Goal: Information Seeking & Learning: Learn about a topic

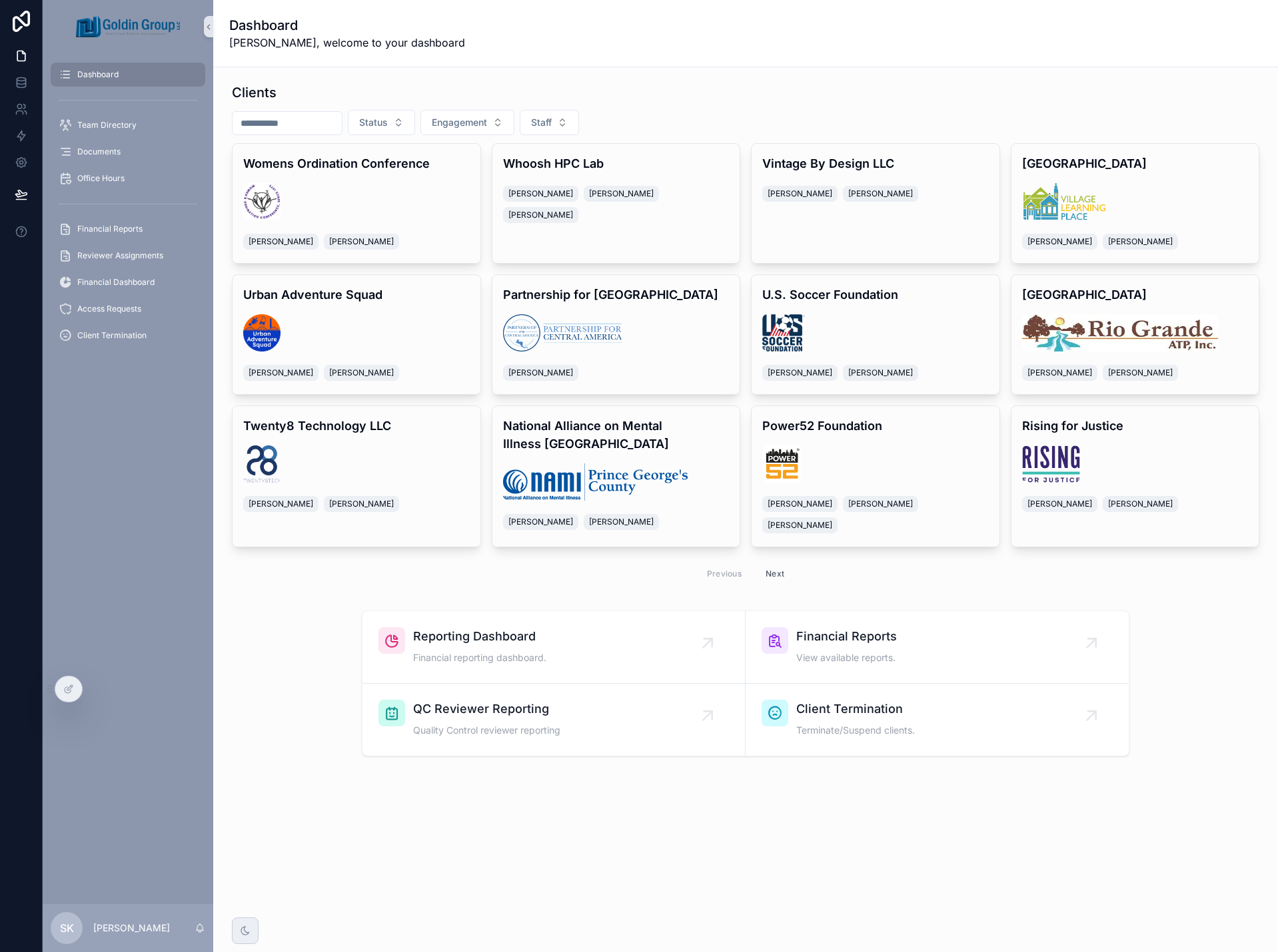
click at [321, 125] on input "scrollable content" at bounding box center [287, 123] width 109 height 19
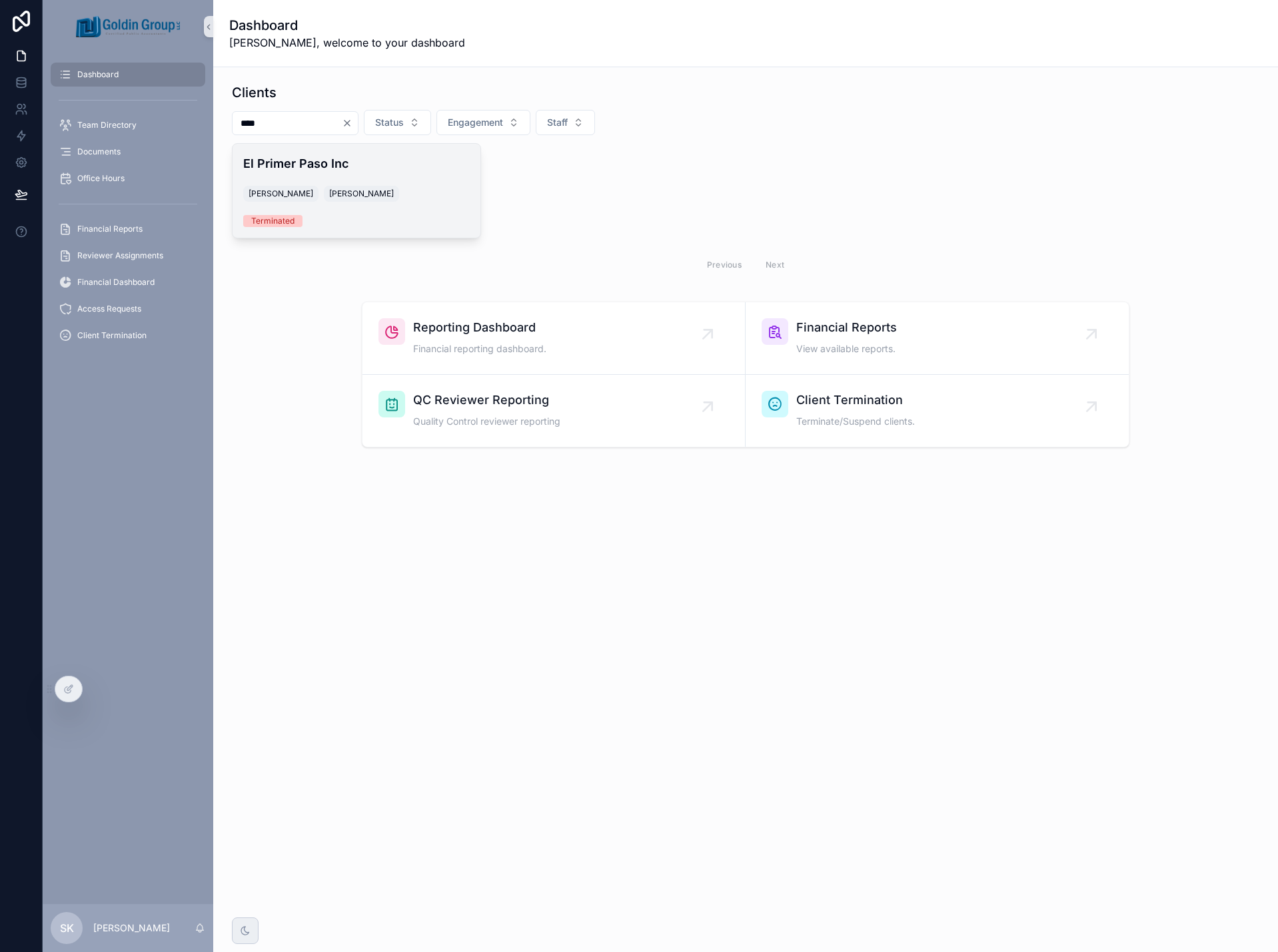
type input "****"
click at [428, 178] on div "El Primer Paso Inc [PERSON_NAME] [PERSON_NAME] Terminated" at bounding box center [356, 191] width 247 height 94
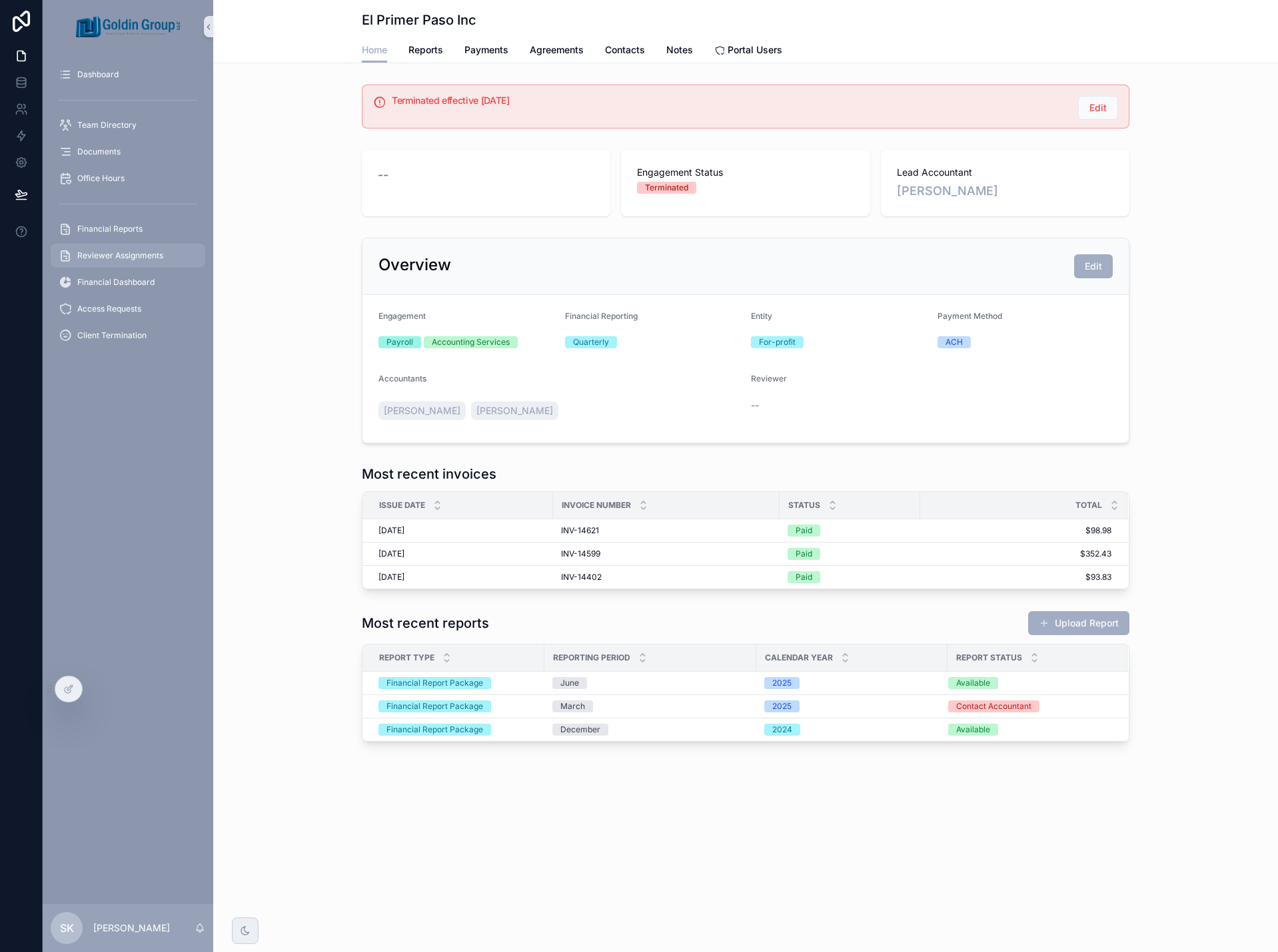
click at [138, 253] on span "Reviewer Assignments" at bounding box center [121, 255] width 86 height 11
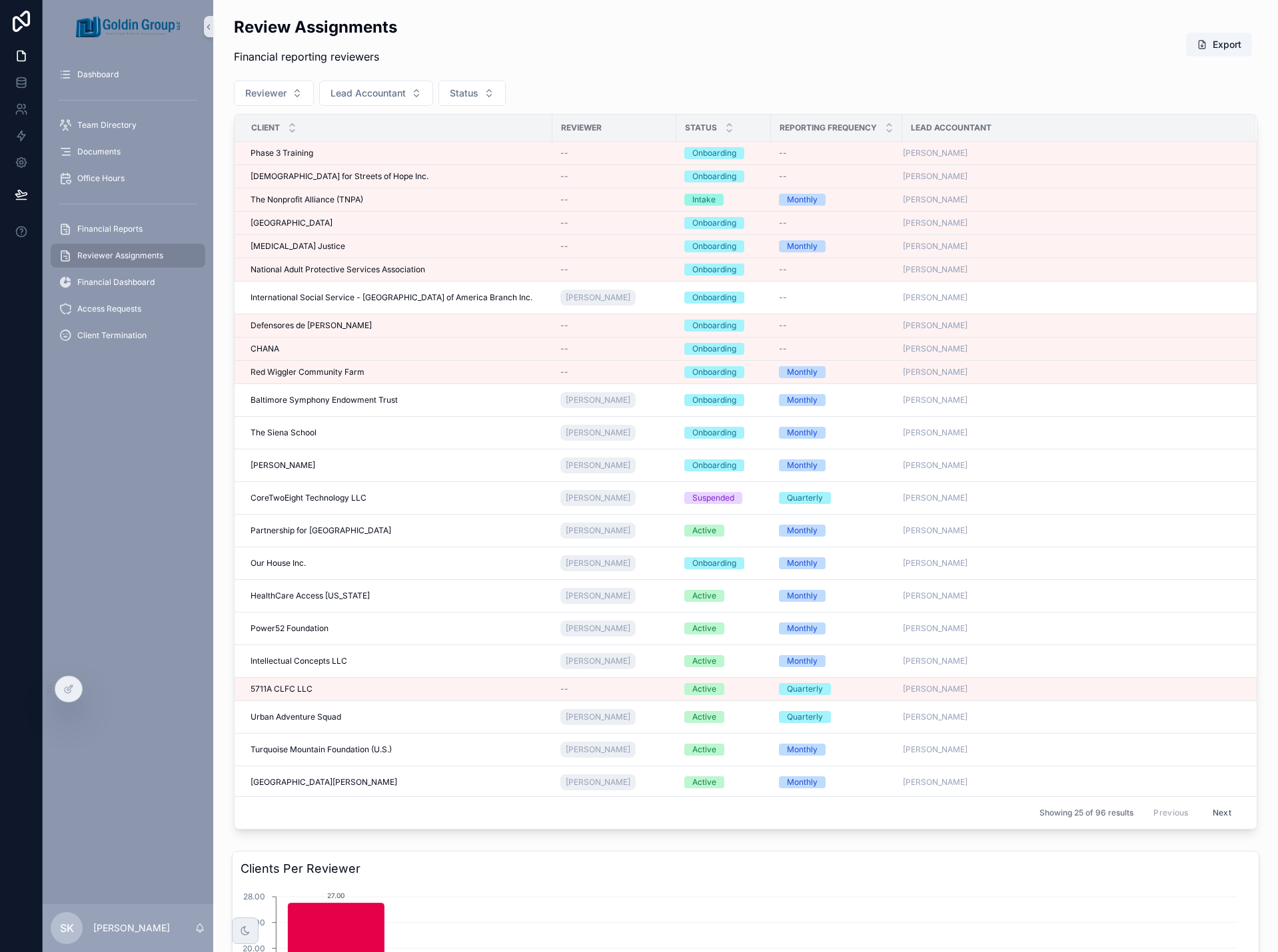
click at [292, 132] on icon "scrollable content" at bounding box center [292, 131] width 9 height 9
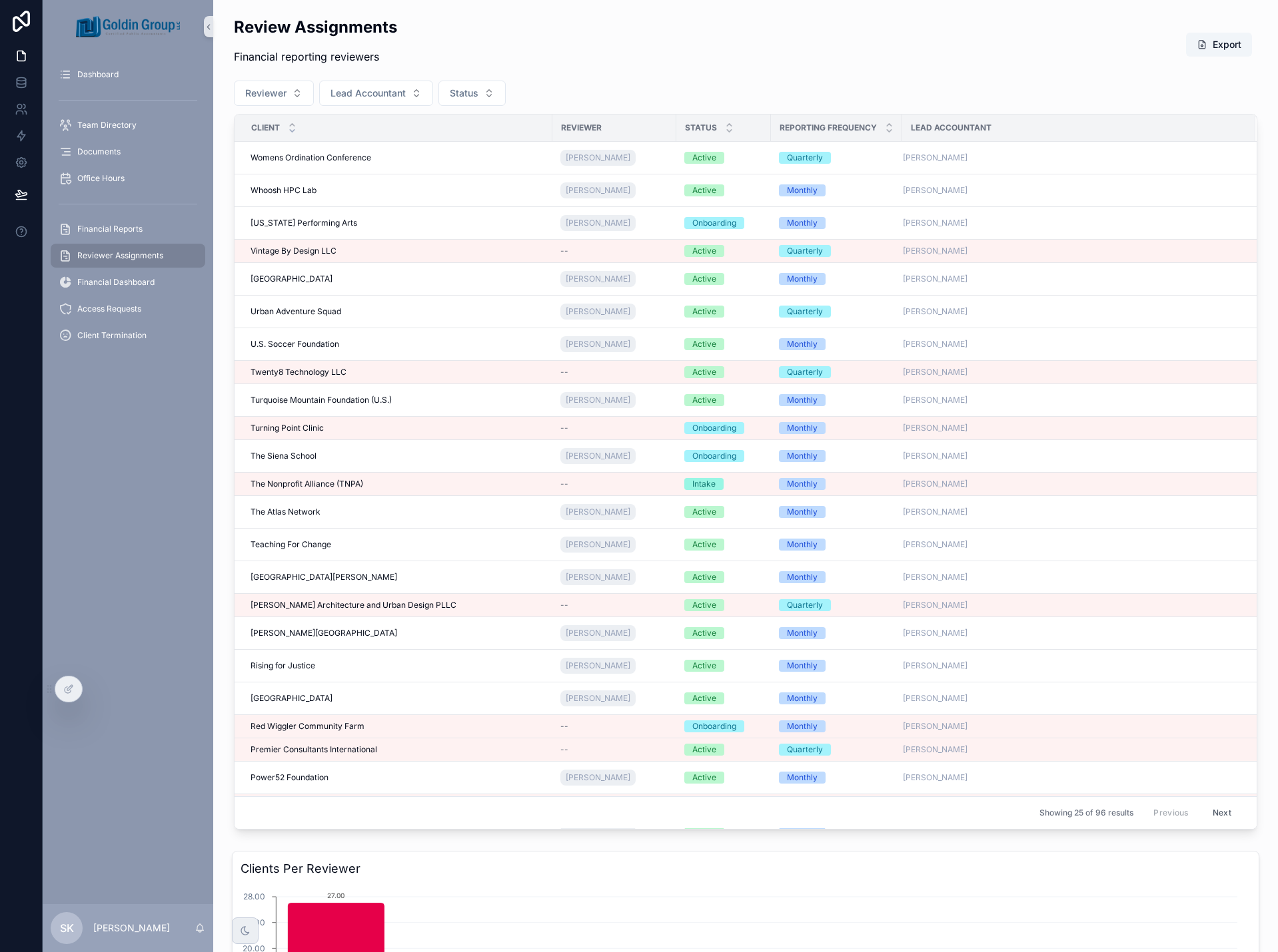
click at [293, 127] on icon "scrollable content" at bounding box center [292, 125] width 9 height 9
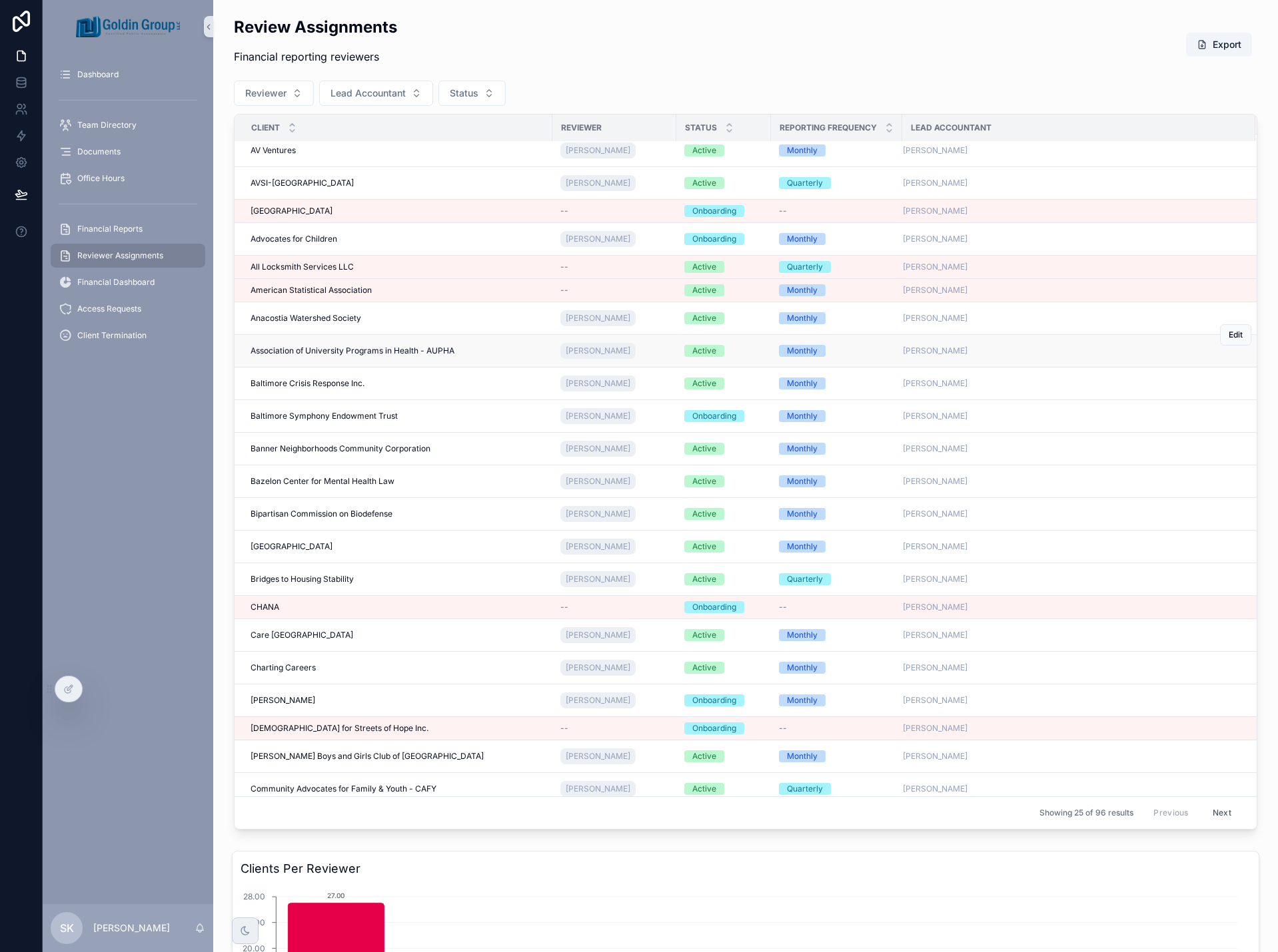
scroll to position [85, 0]
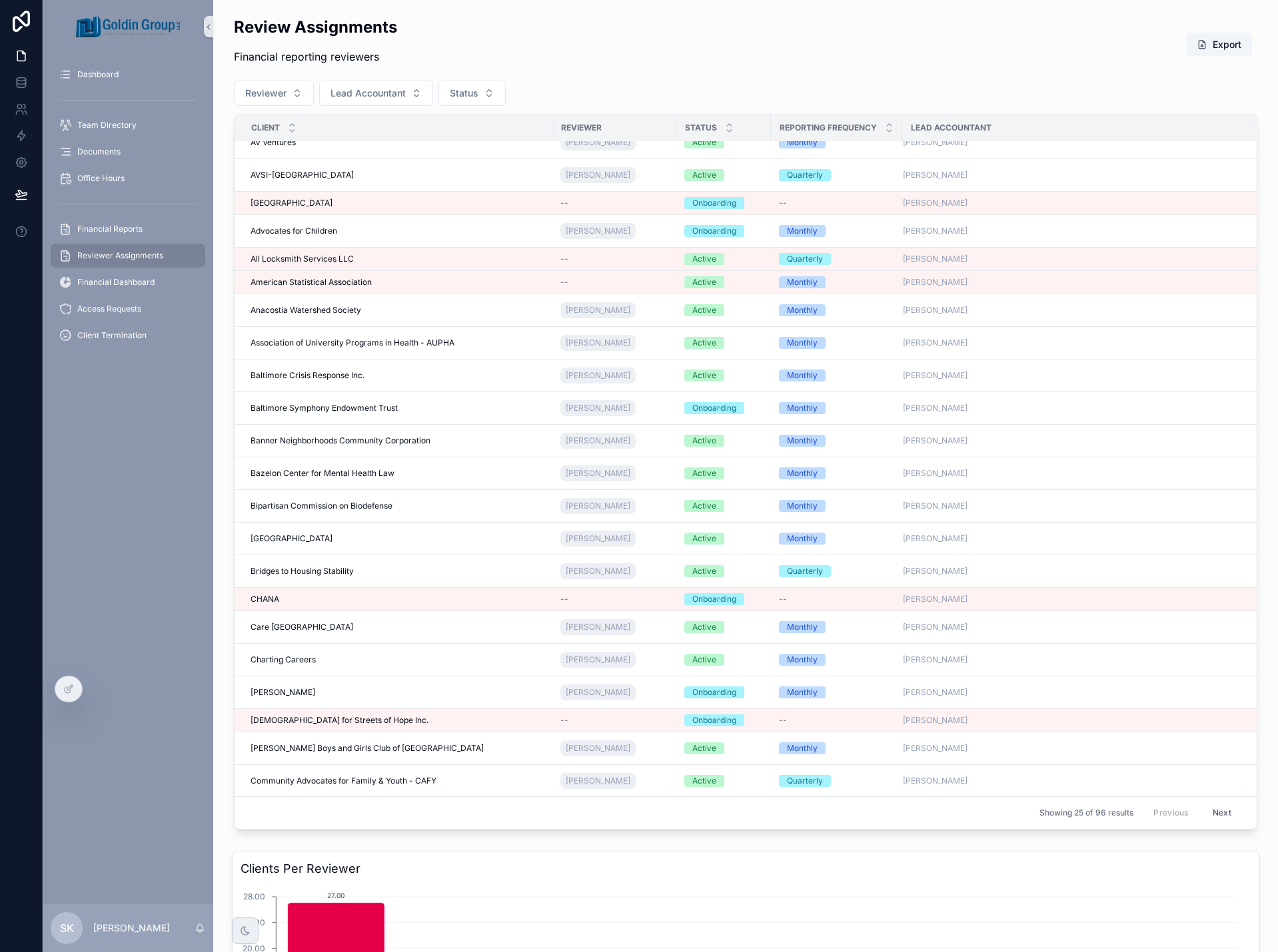
click at [1204, 813] on button "Next" at bounding box center [1222, 813] width 37 height 21
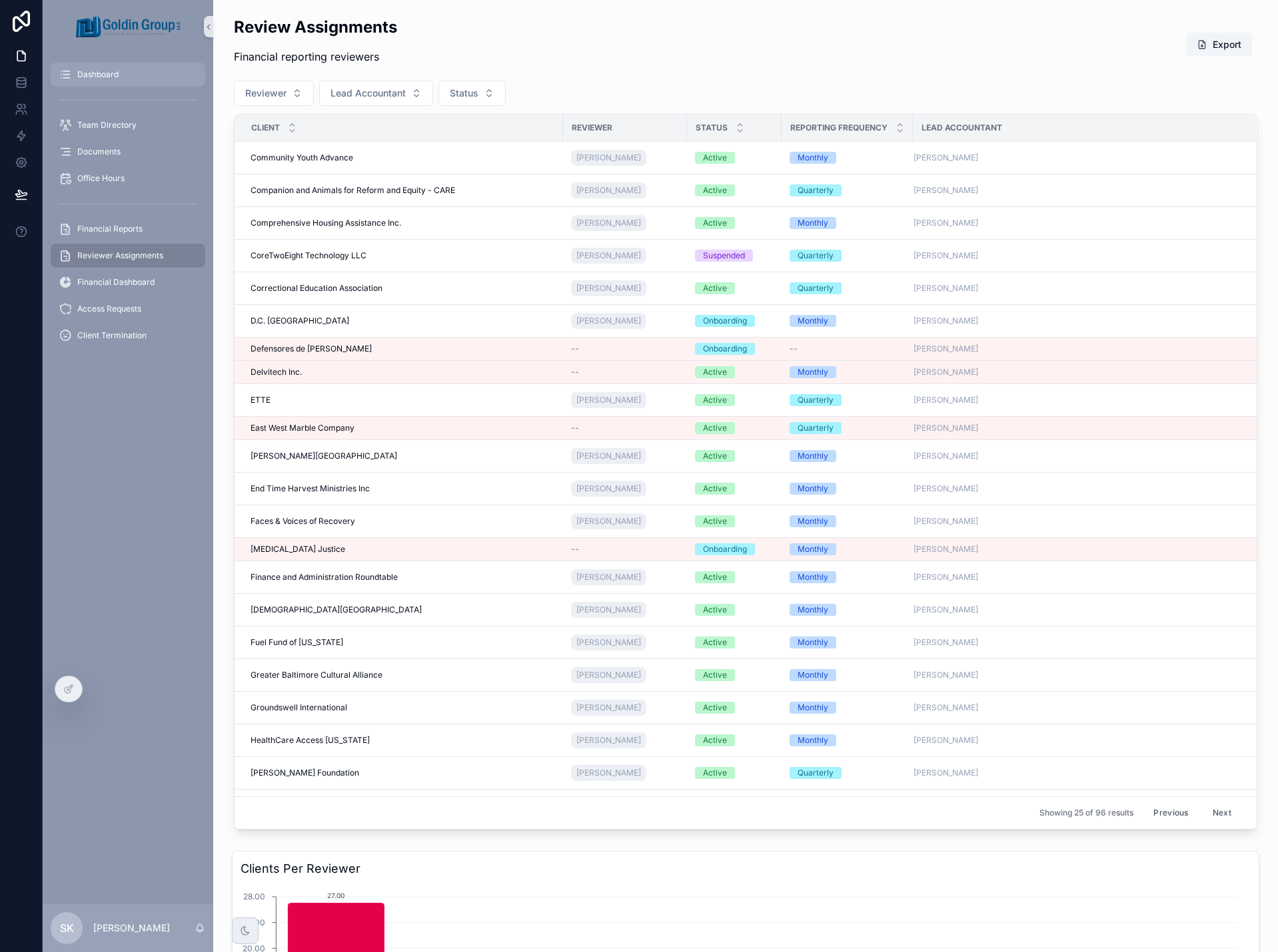
click at [124, 75] on div "Dashboard" at bounding box center [128, 75] width 138 height 22
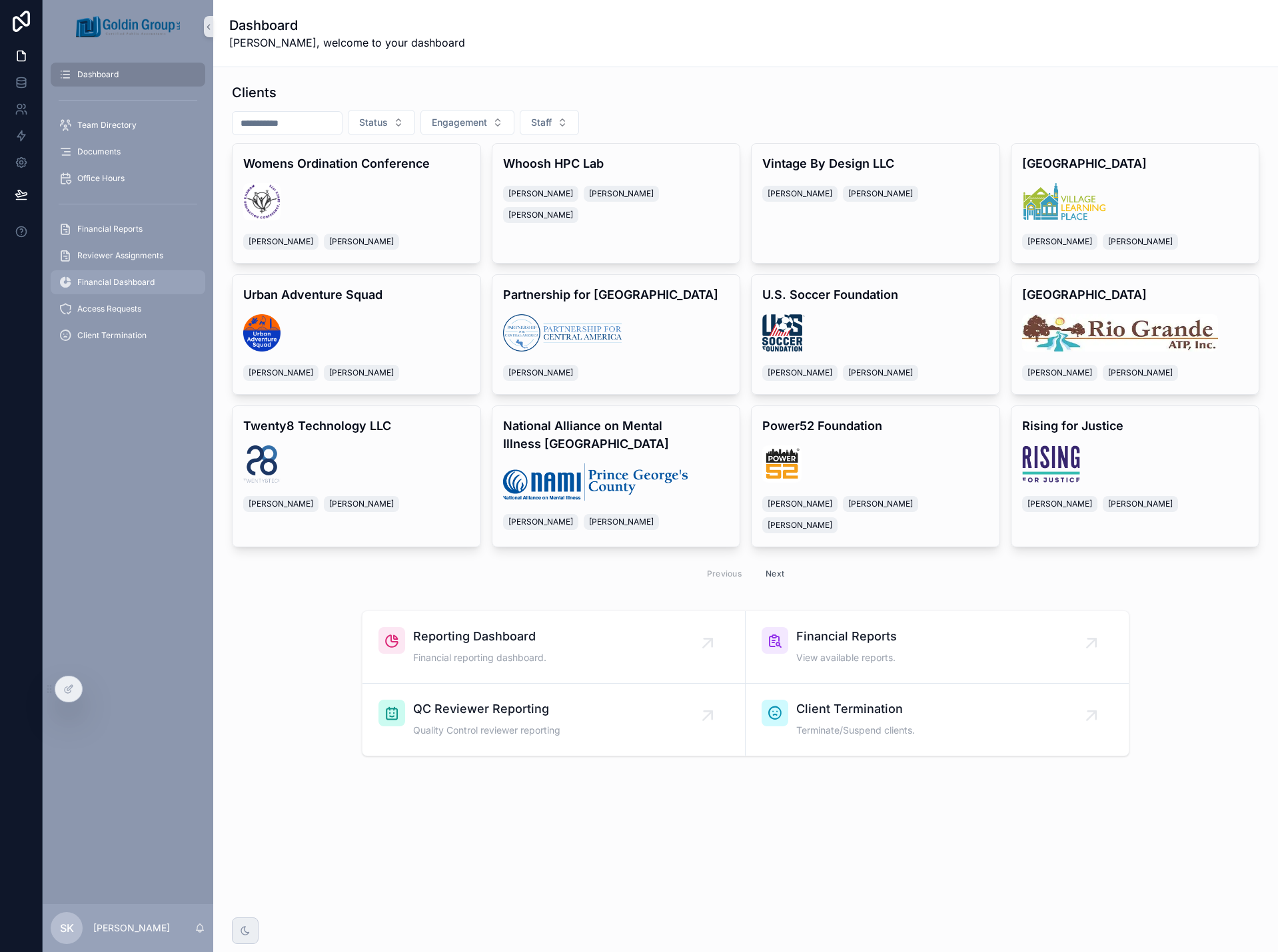
click at [144, 279] on span "Financial Dashboard" at bounding box center [116, 282] width 78 height 11
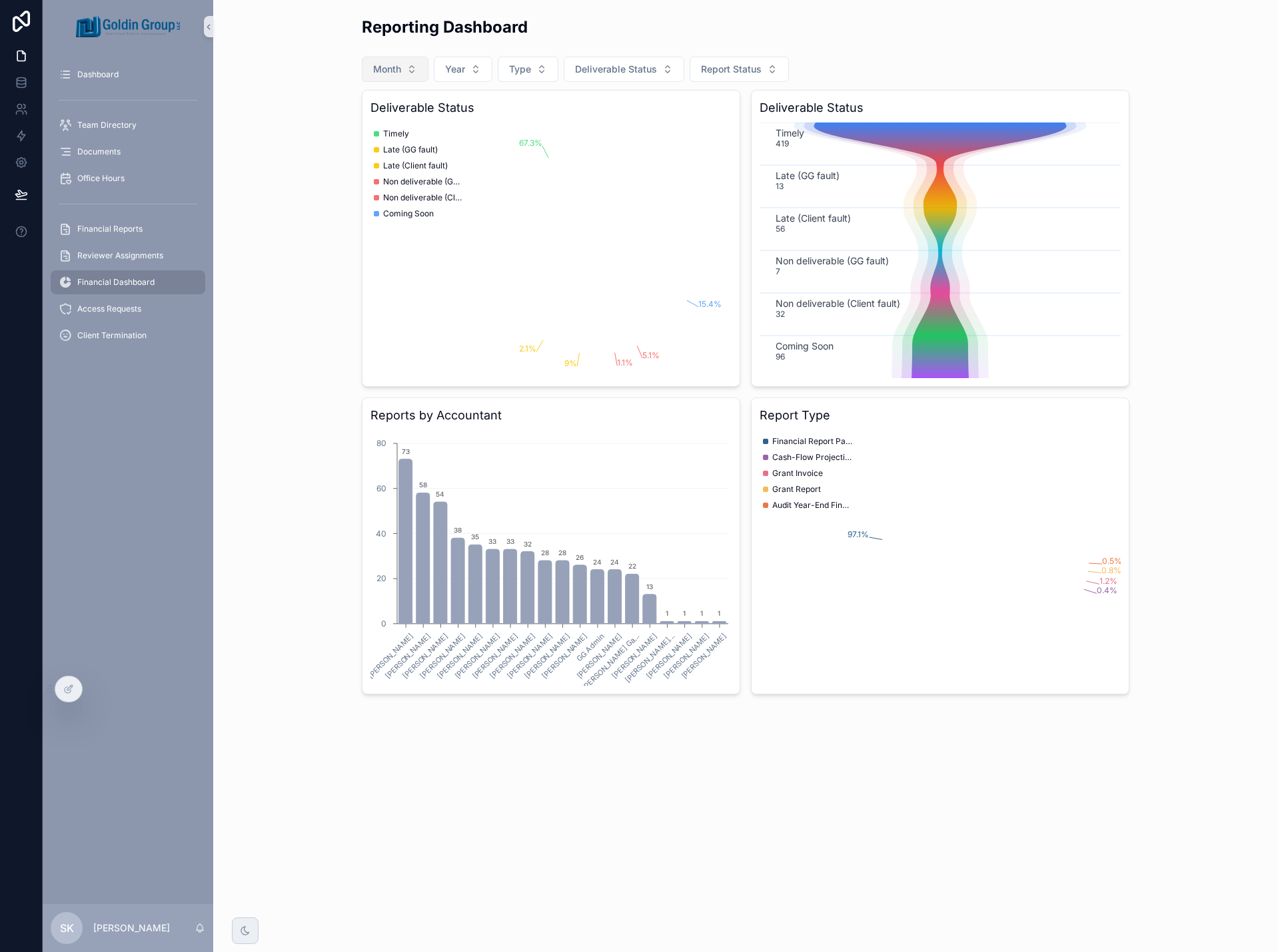
click at [409, 74] on button "Month" at bounding box center [395, 70] width 67 height 26
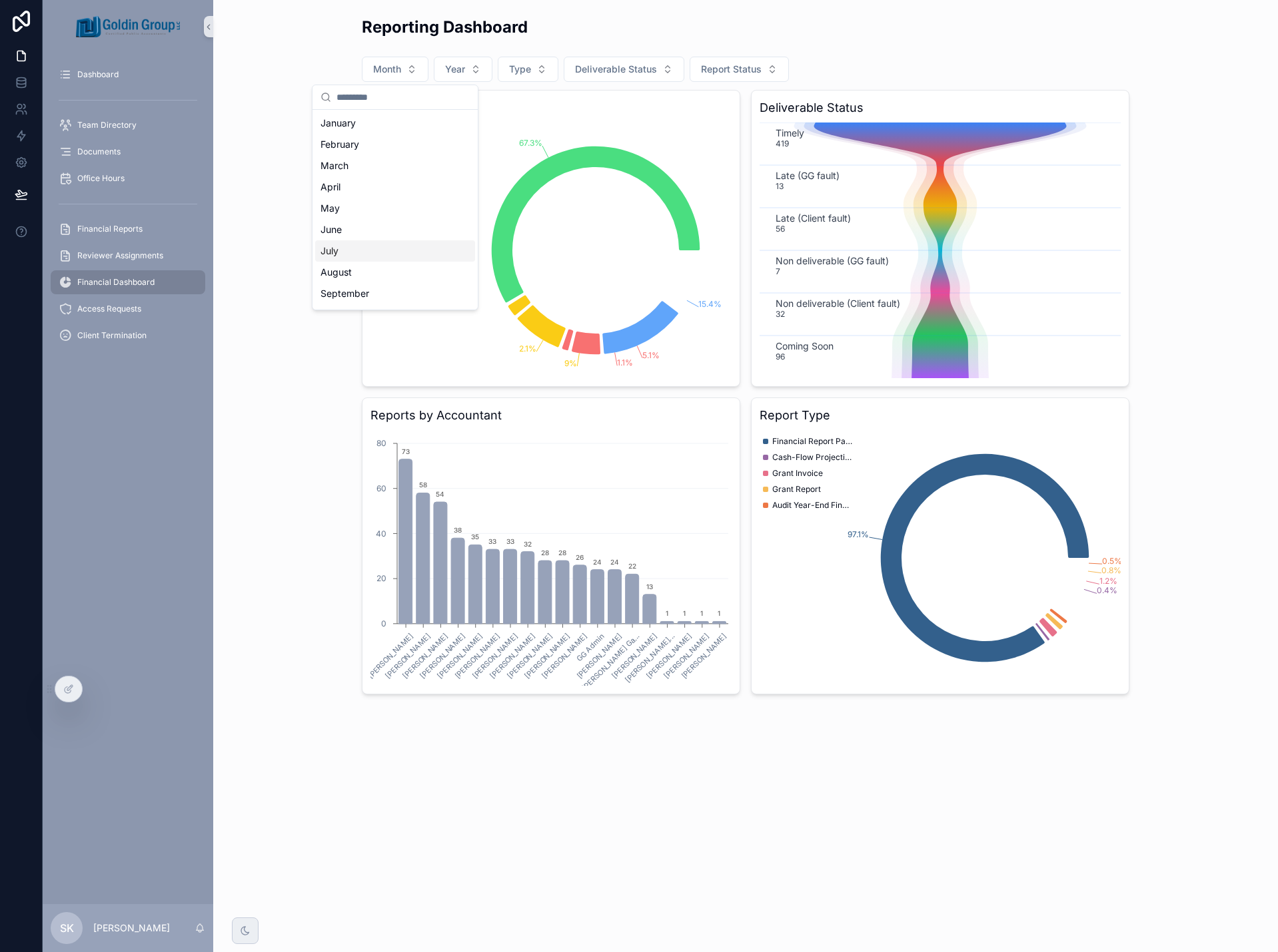
click at [391, 268] on div "August" at bounding box center [395, 273] width 160 height 22
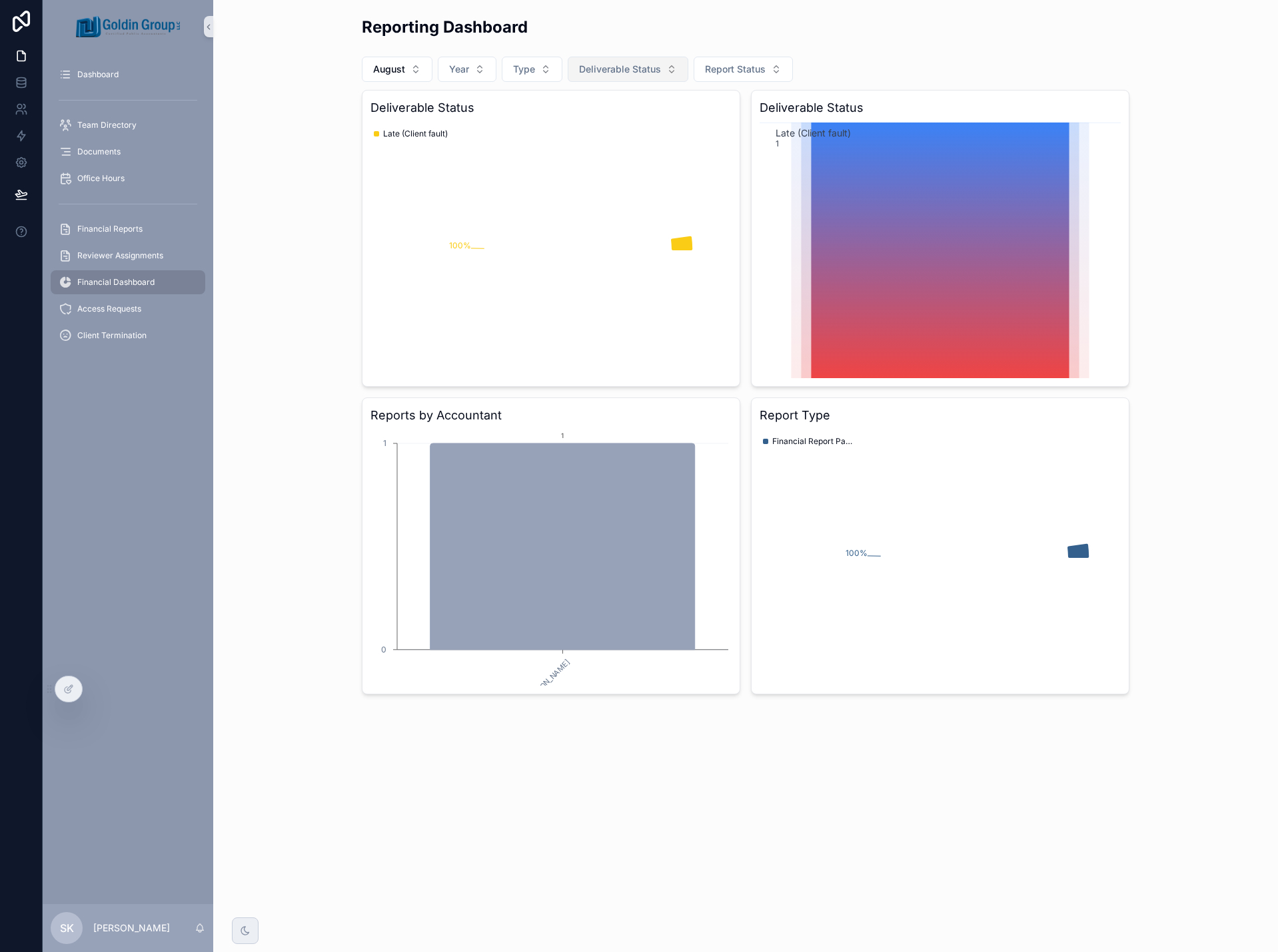
click at [590, 71] on span "Deliverable Status" at bounding box center [619, 70] width 81 height 14
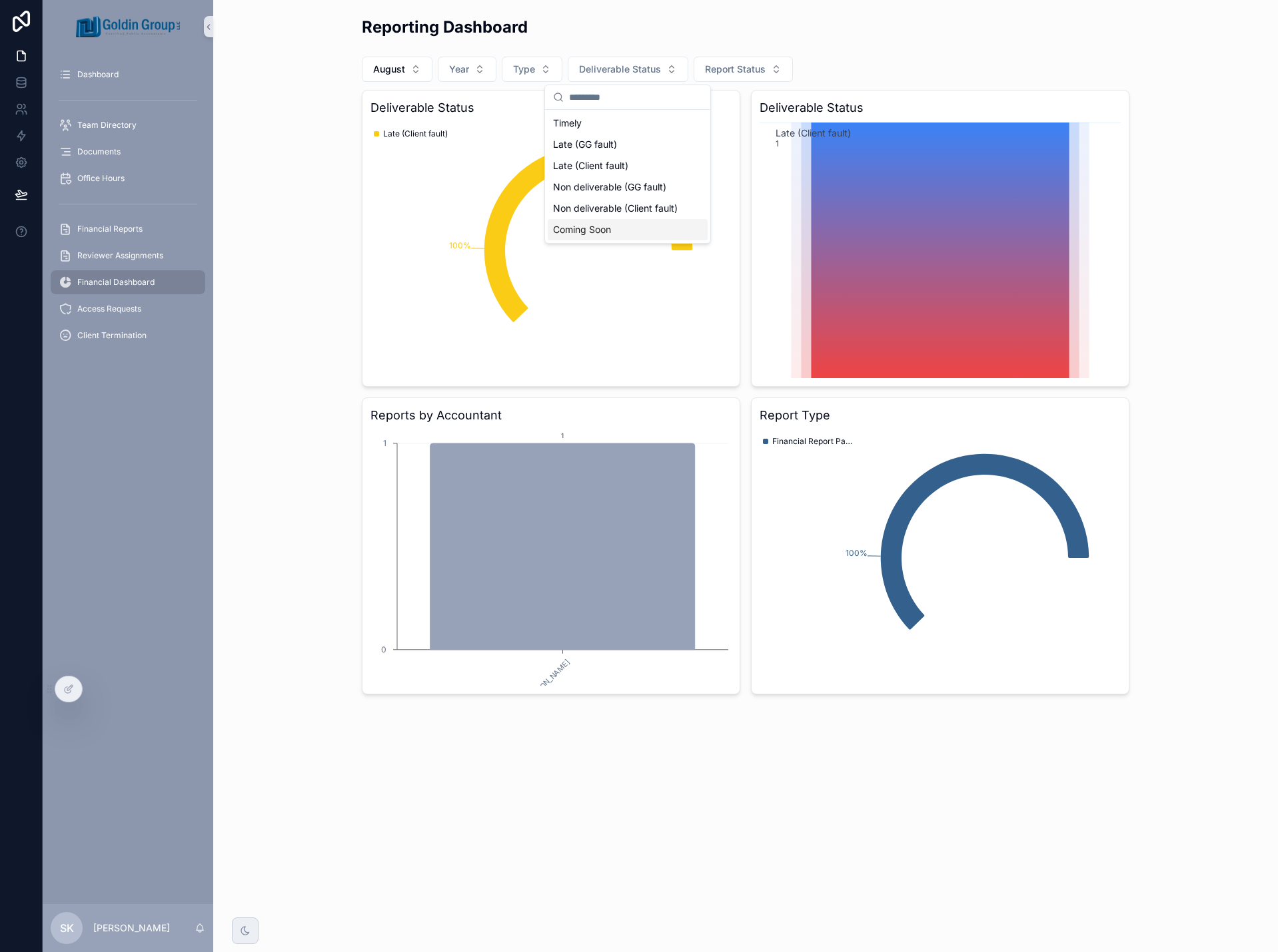
click at [594, 235] on div "Coming Soon" at bounding box center [627, 230] width 160 height 22
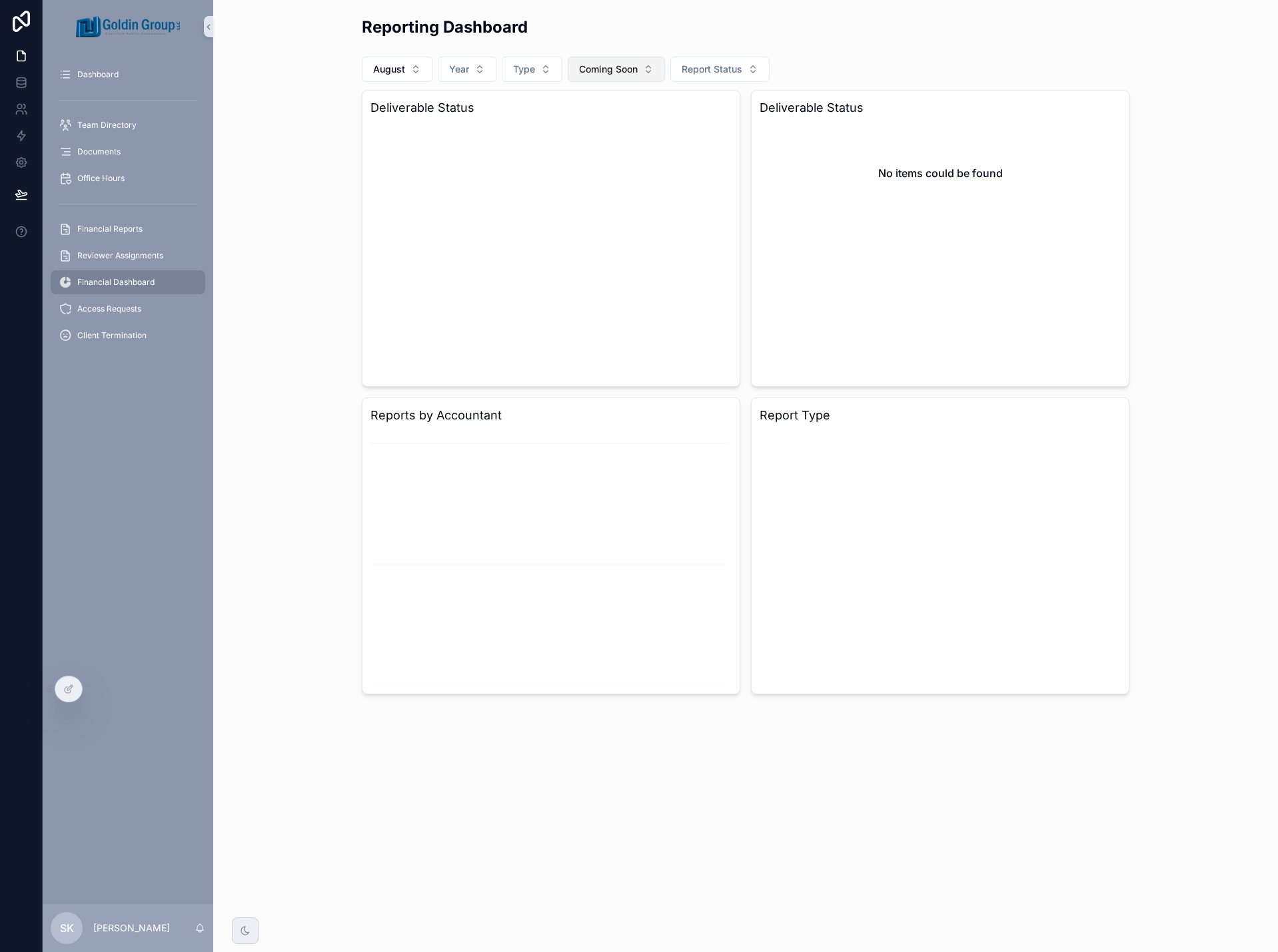
click at [627, 73] on span "Coming Soon" at bounding box center [609, 70] width 59 height 14
click at [612, 122] on div "None" at bounding box center [616, 124] width 160 height 22
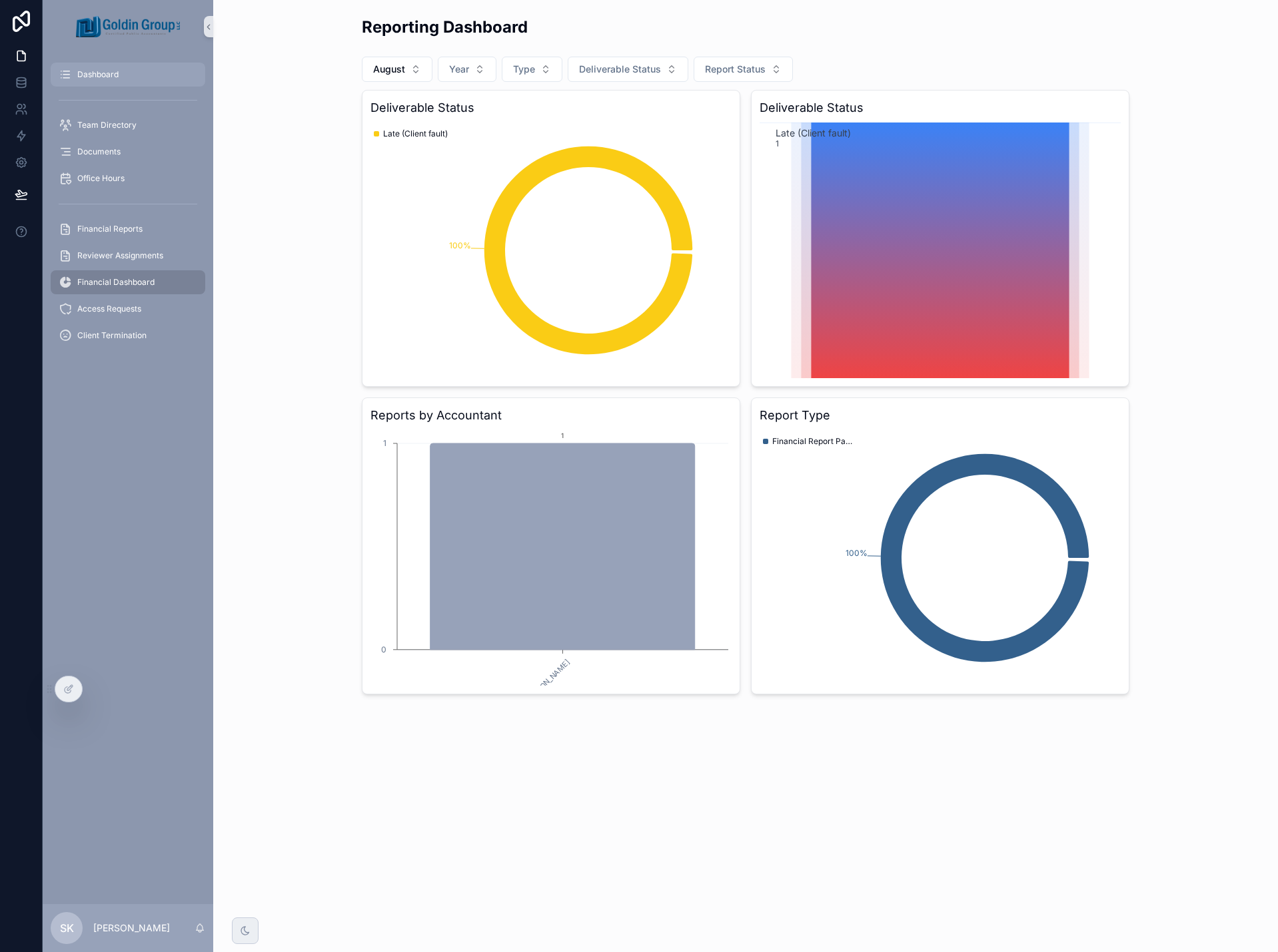
click at [130, 78] on div "Dashboard" at bounding box center [128, 75] width 138 height 22
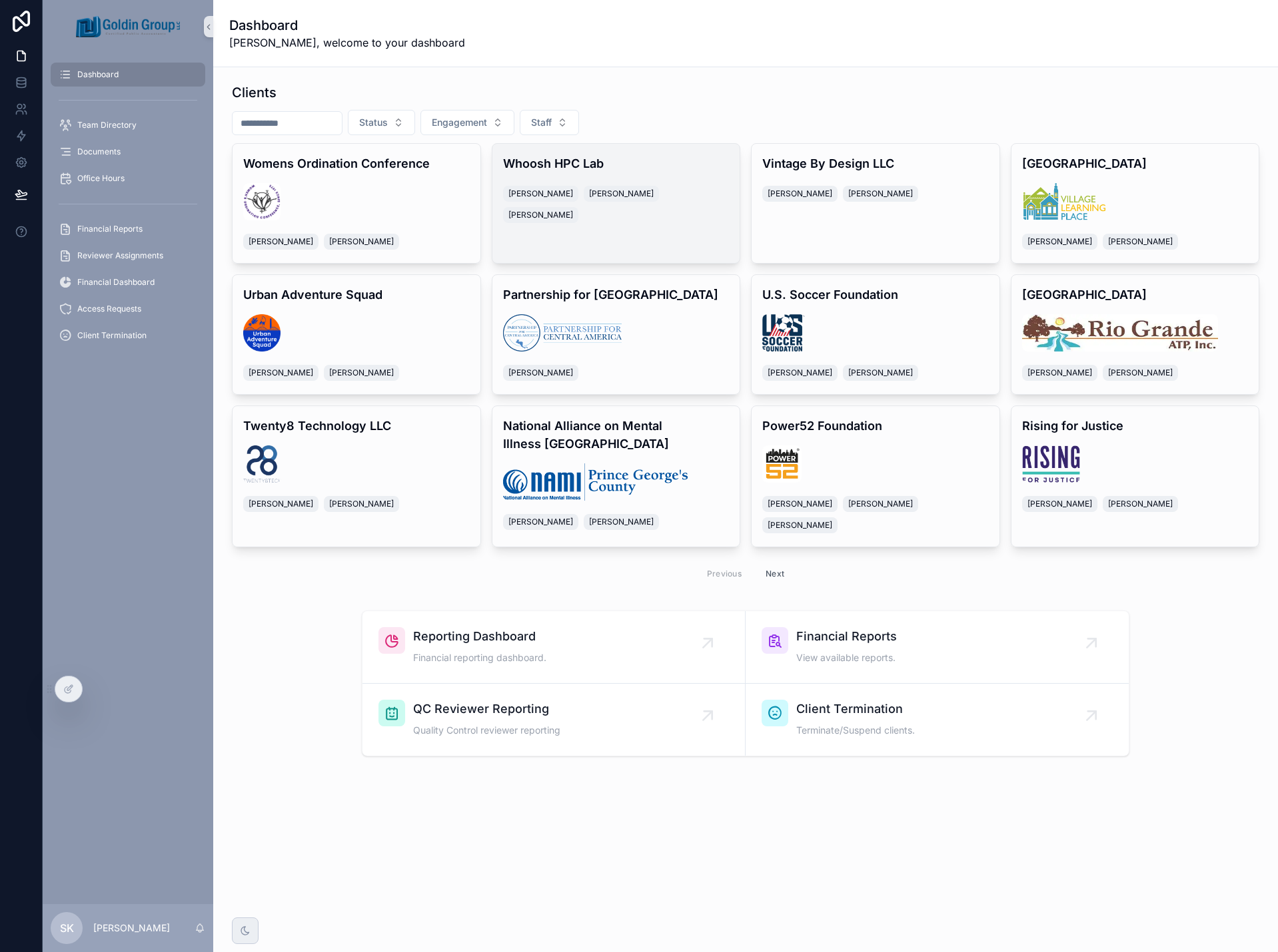
click at [711, 167] on h4 "Whoosh HPC Lab" at bounding box center [615, 163] width 227 height 18
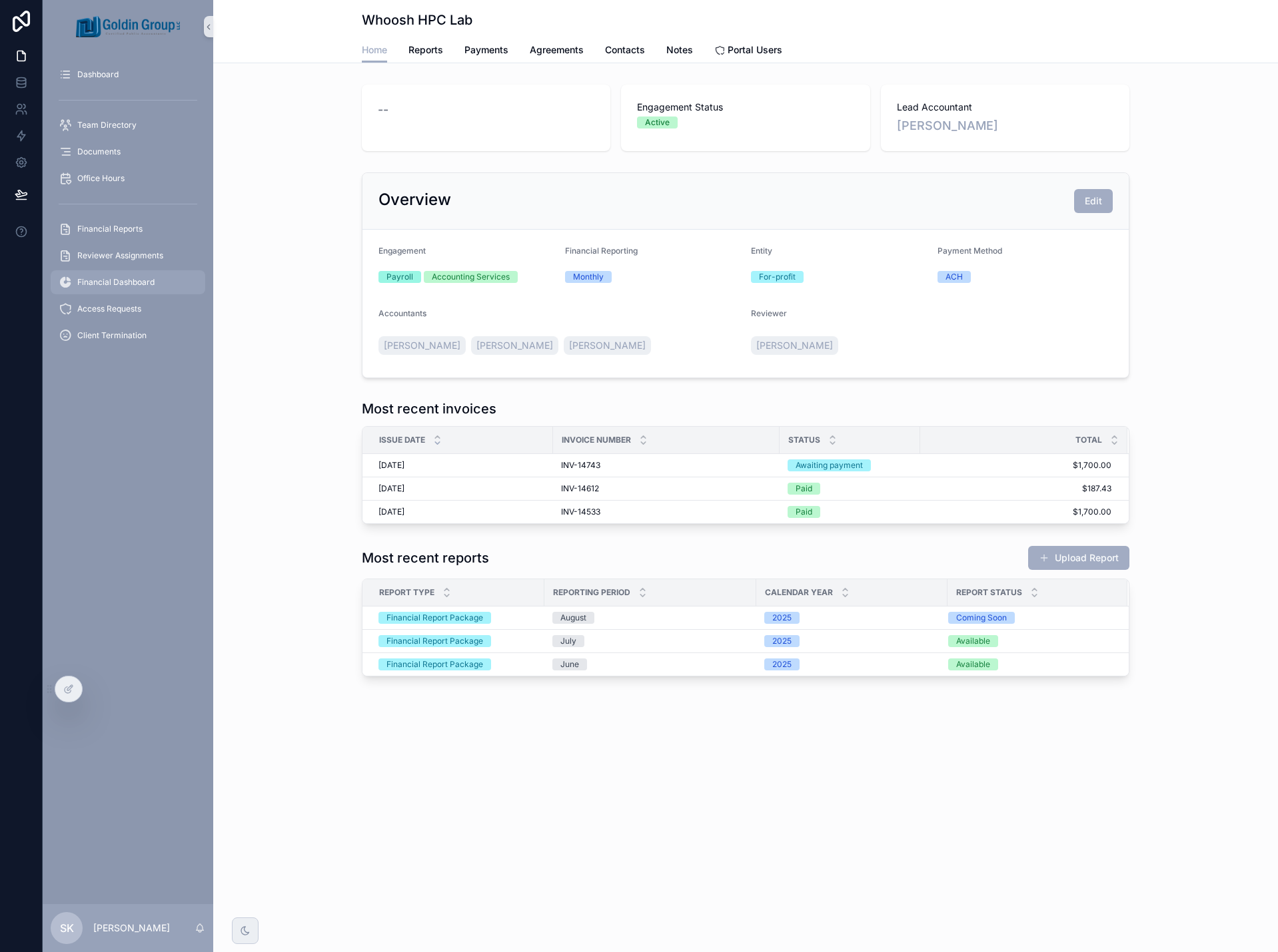
click at [123, 286] on span "Financial Dashboard" at bounding box center [116, 282] width 78 height 11
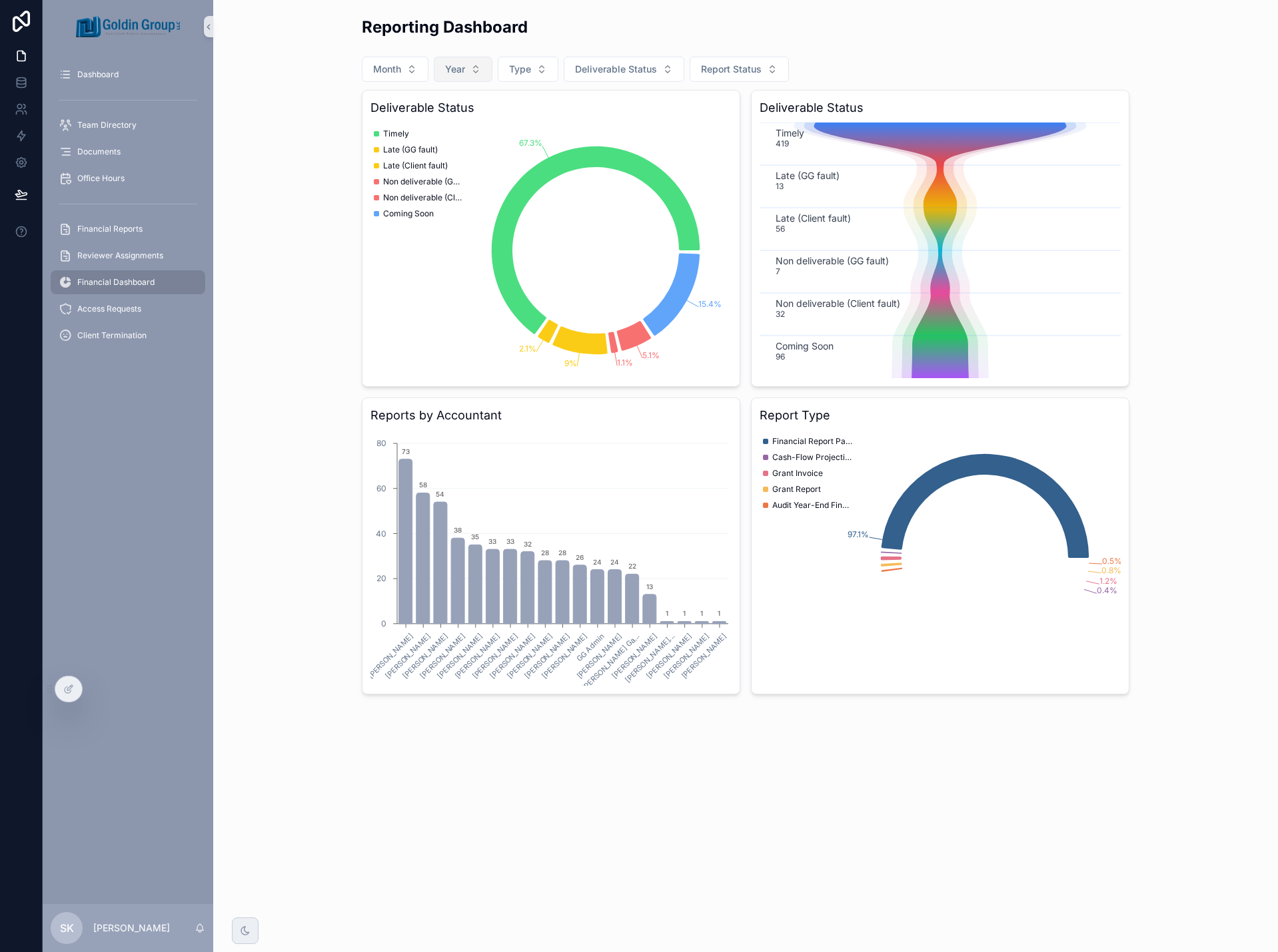
click at [469, 72] on button "Year" at bounding box center [463, 70] width 59 height 26
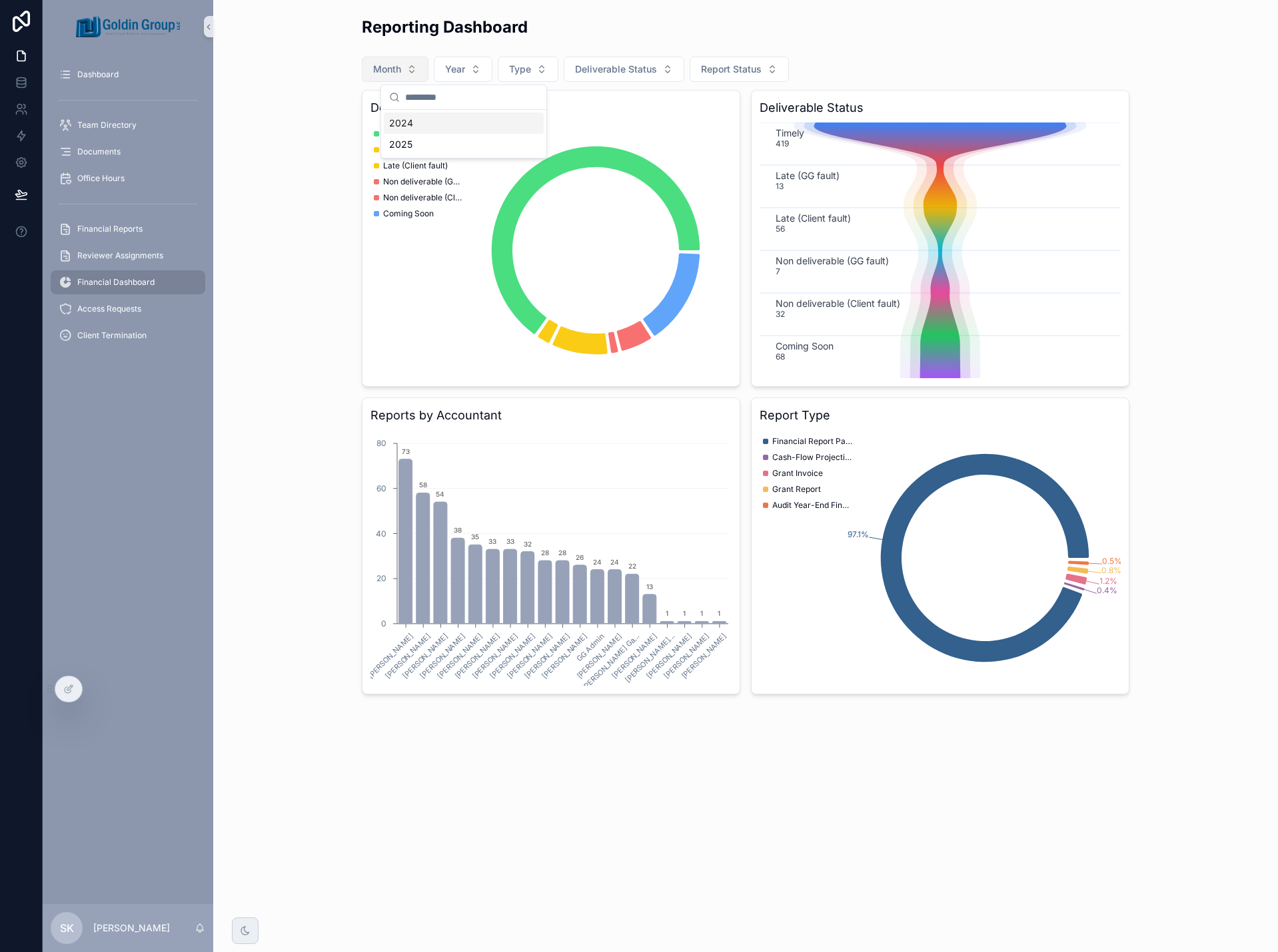
click at [404, 74] on button "Month" at bounding box center [395, 70] width 67 height 26
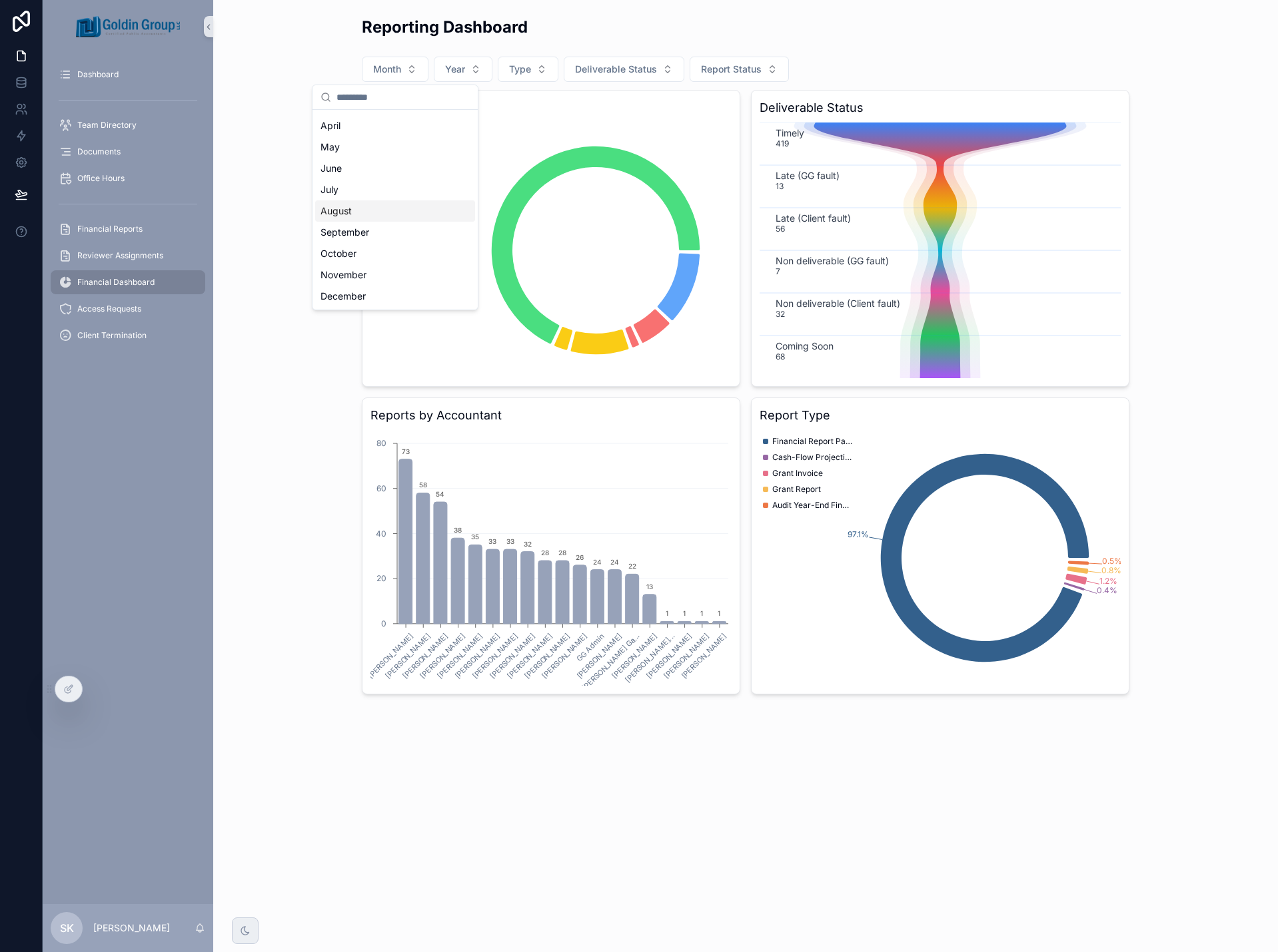
click at [402, 219] on div "August" at bounding box center [395, 211] width 160 height 22
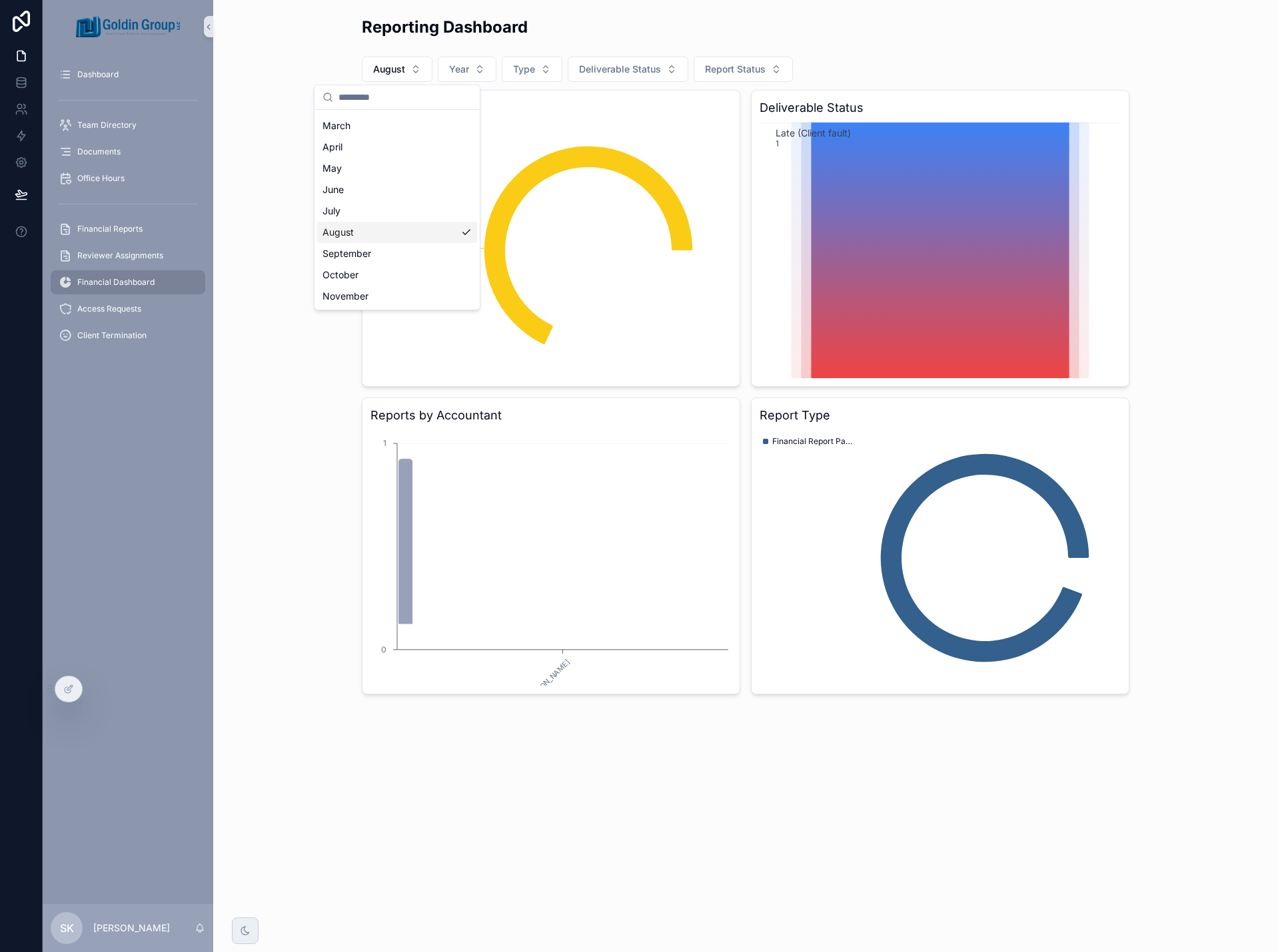
scroll to position [82, 0]
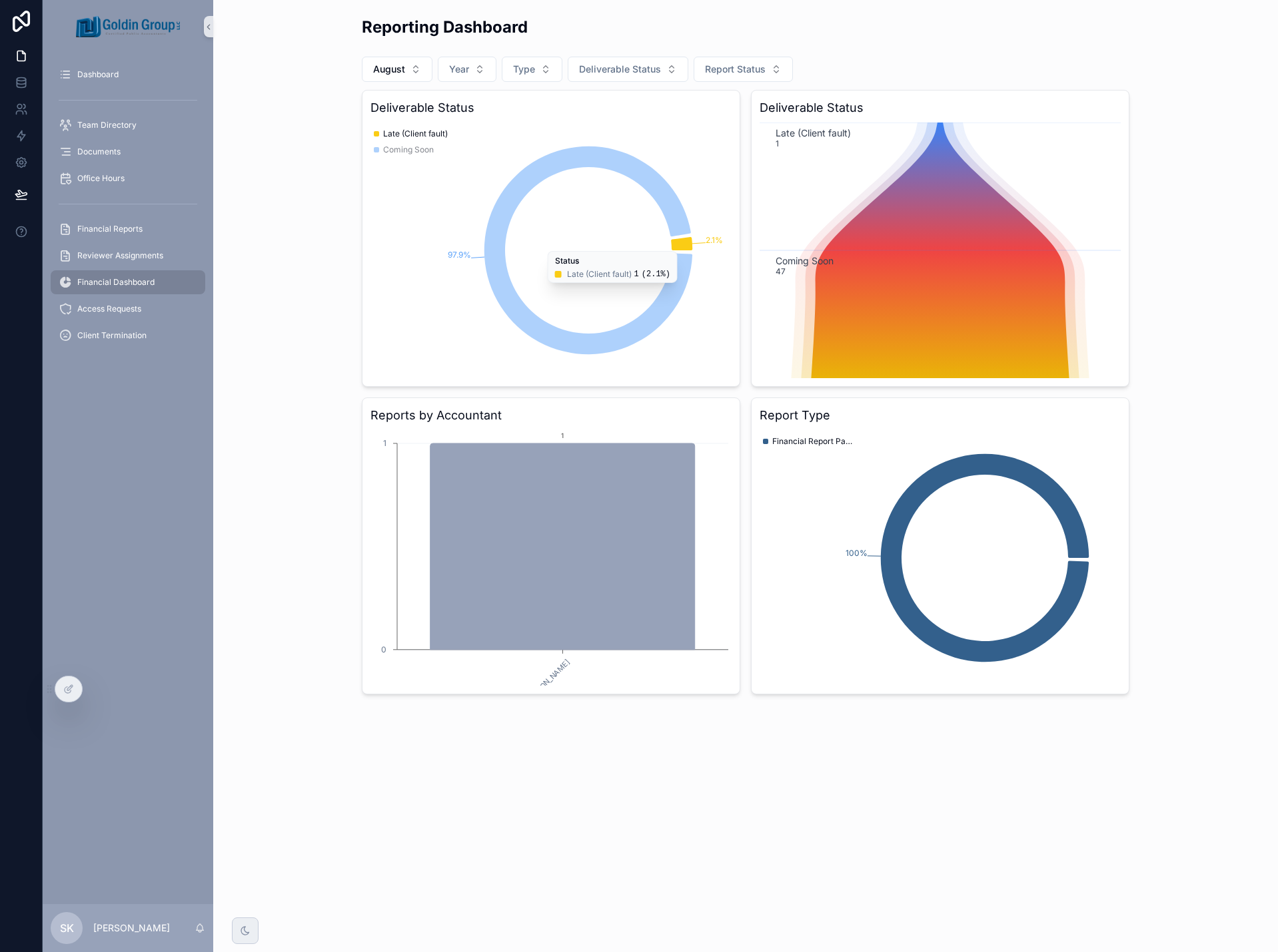
click at [687, 245] on icon "chart" at bounding box center [681, 244] width 22 height 14
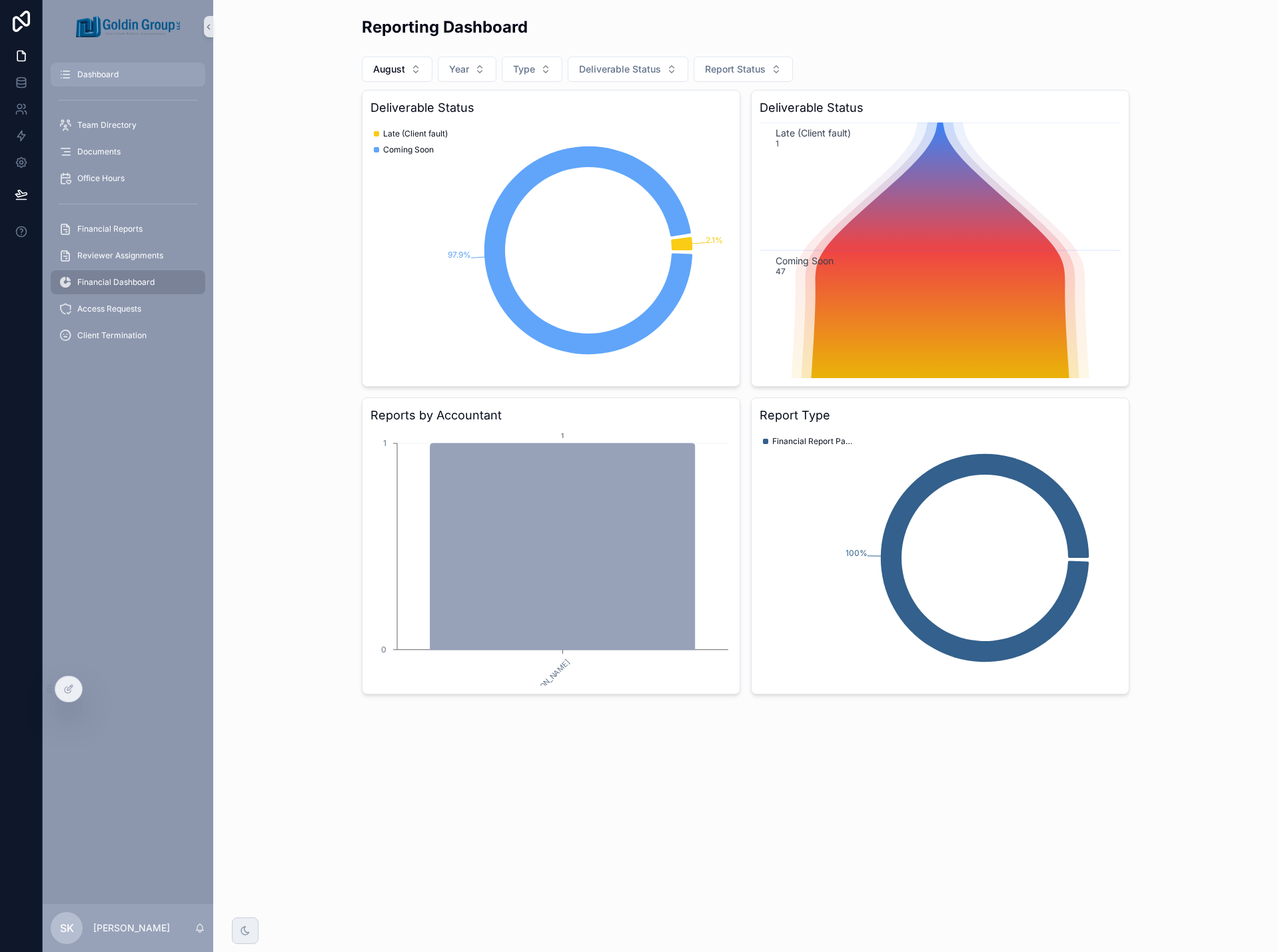
click at [108, 70] on span "Dashboard" at bounding box center [98, 75] width 41 height 11
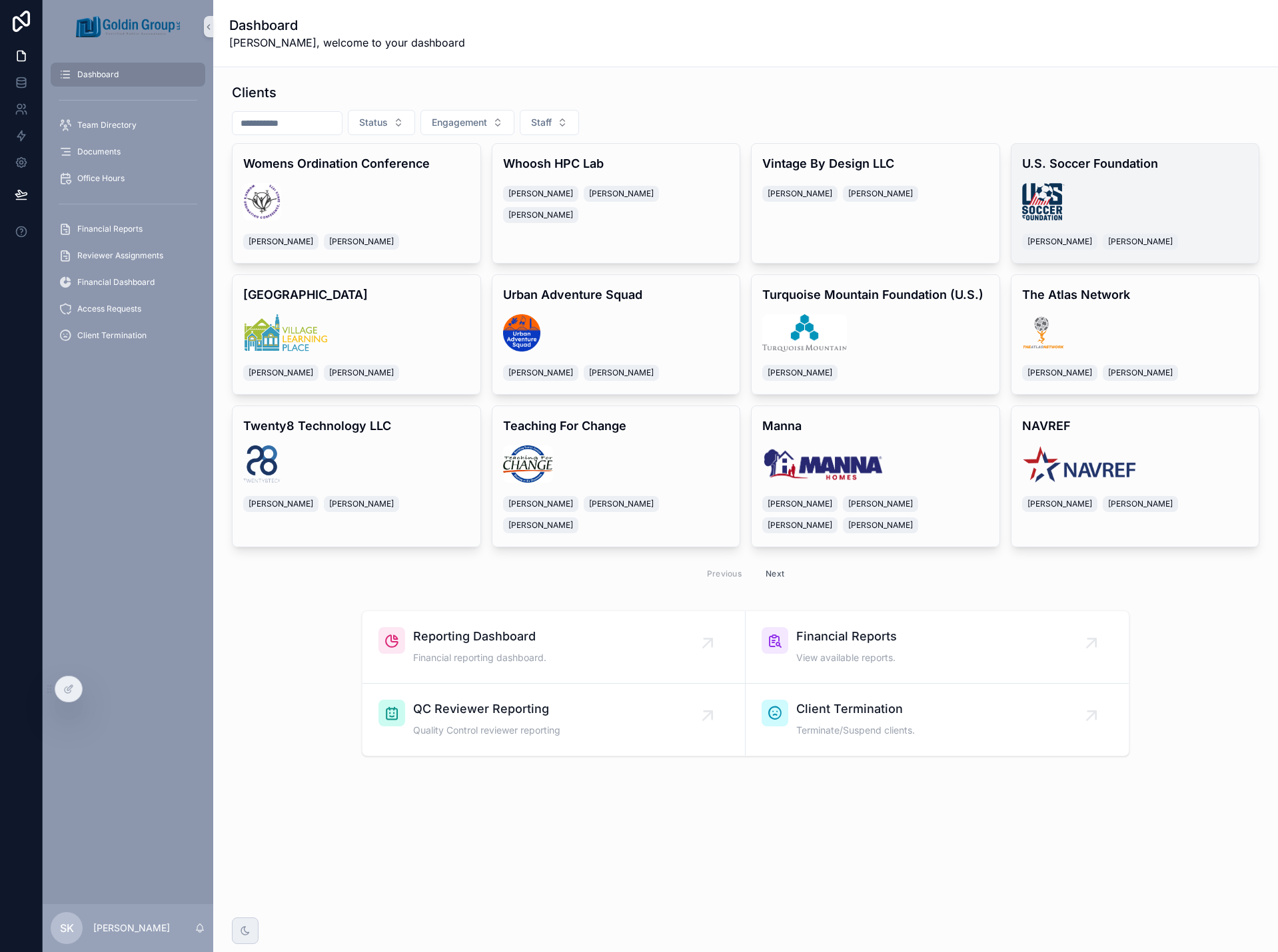
click at [1190, 181] on div "U.S. Soccer Foundation [PERSON_NAME] [PERSON_NAME]" at bounding box center [1135, 203] width 247 height 119
